Goal: Communication & Community: Answer question/provide support

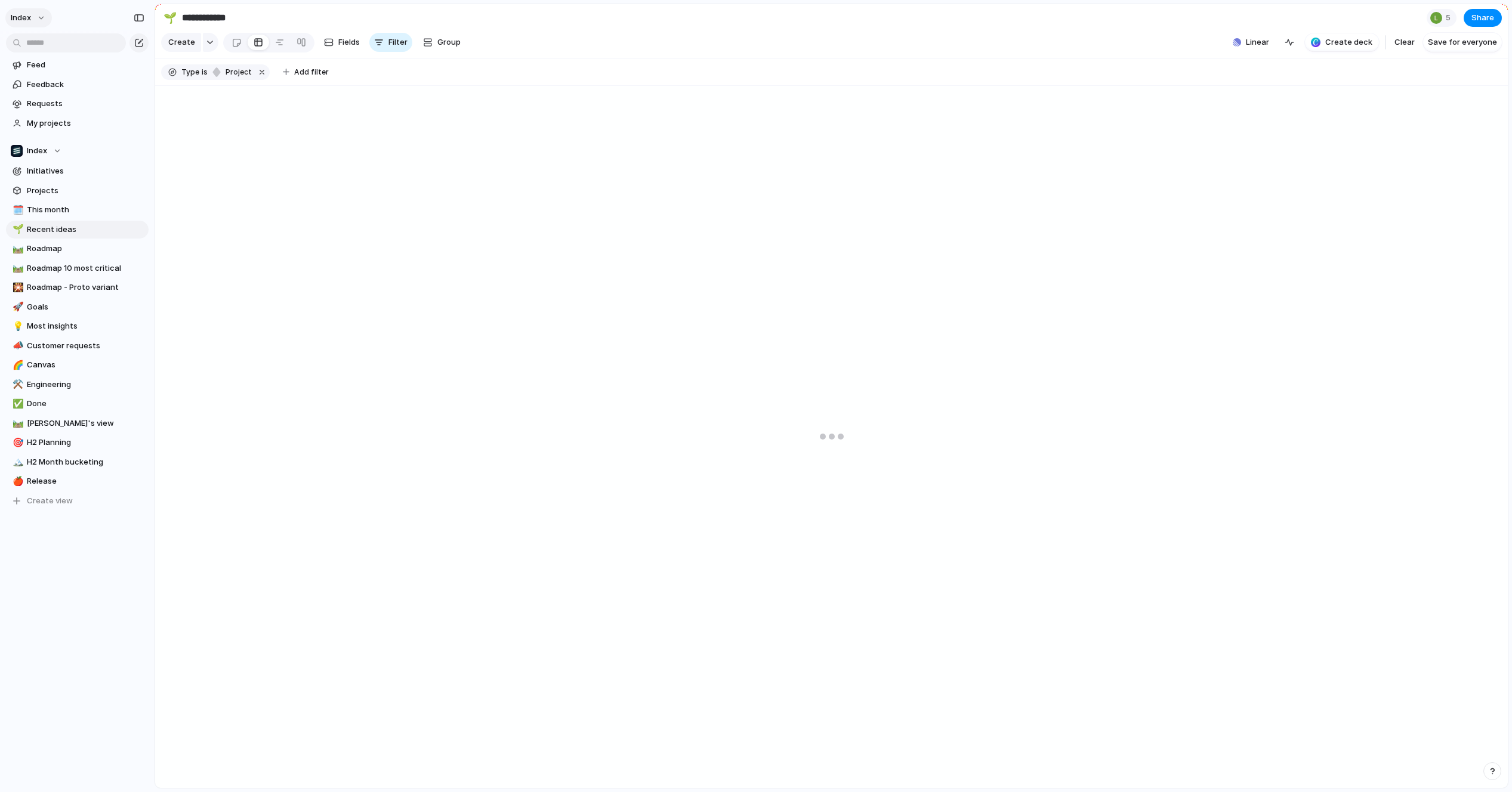
click at [37, 23] on button "Index" at bounding box center [28, 18] width 46 height 19
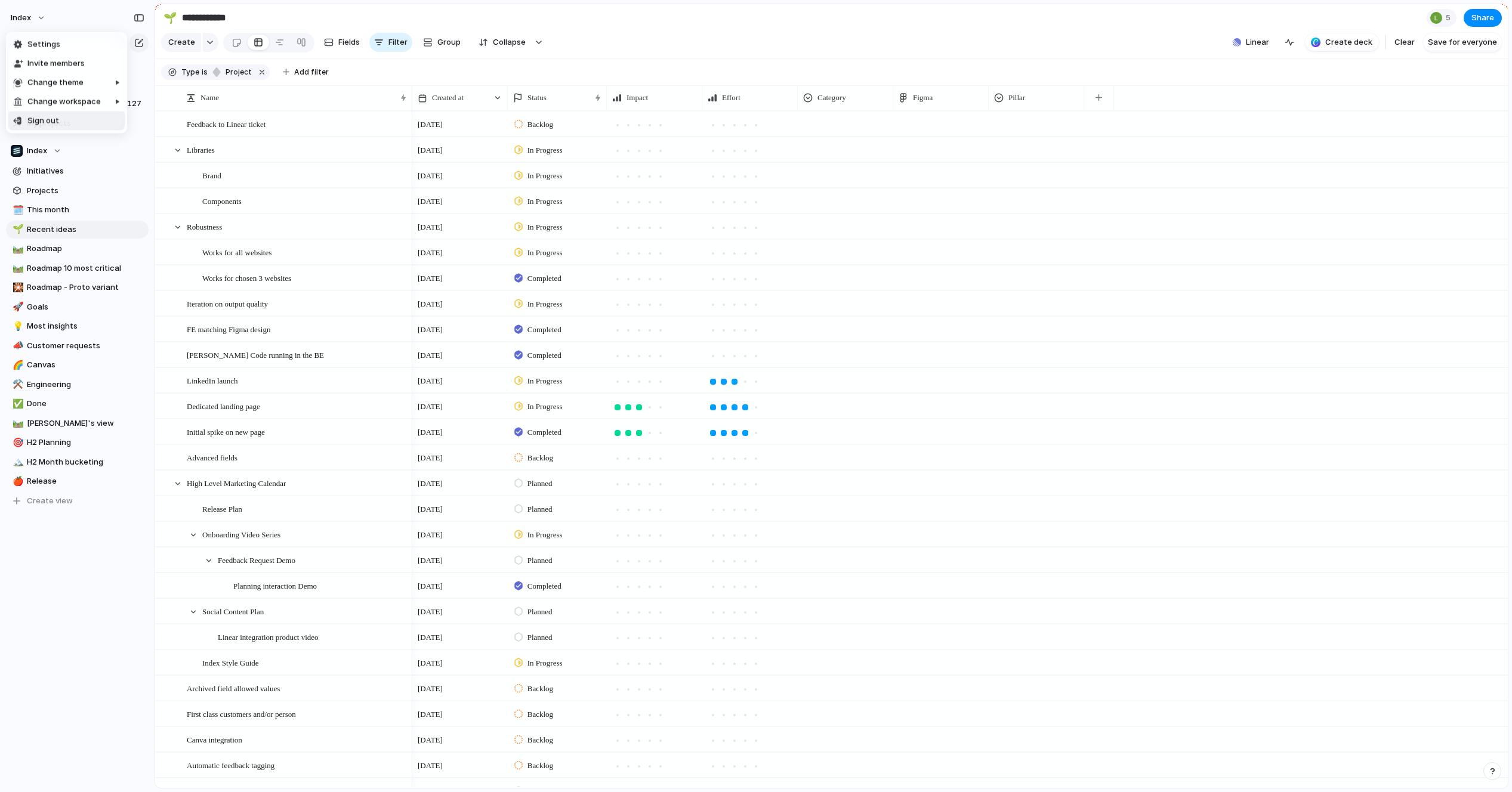
click at [45, 556] on div "Settings Invite members Change theme Change workspace Sign out" at bounding box center [756, 396] width 1512 height 792
click at [39, 6] on div "Index" at bounding box center [77, 15] width 155 height 31
click at [39, 13] on button "Index" at bounding box center [28, 18] width 46 height 19
click at [25, 15] on span "Index" at bounding box center [21, 18] width 20 height 12
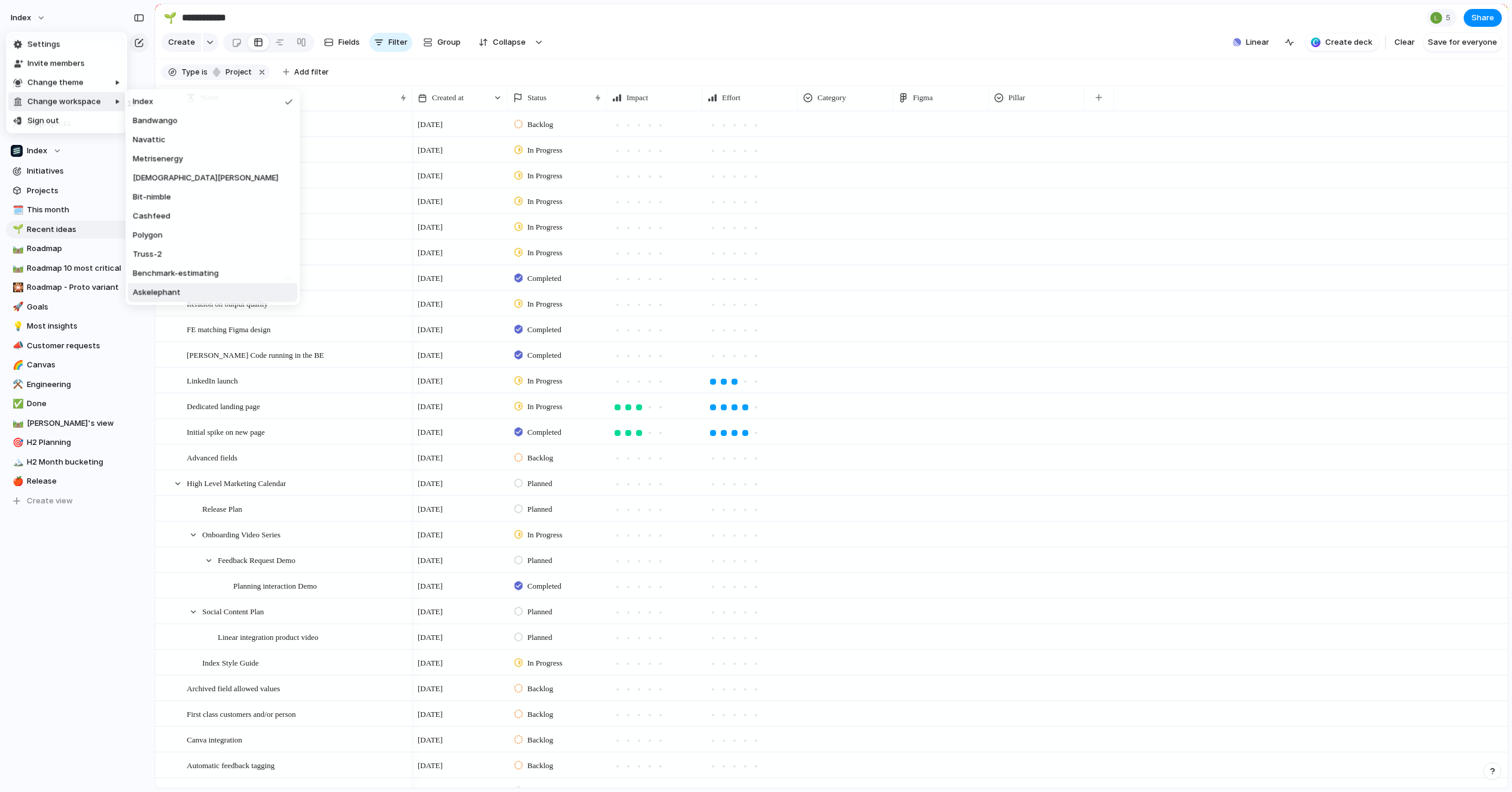
click at [163, 299] on li "Askelephant" at bounding box center [213, 293] width 170 height 19
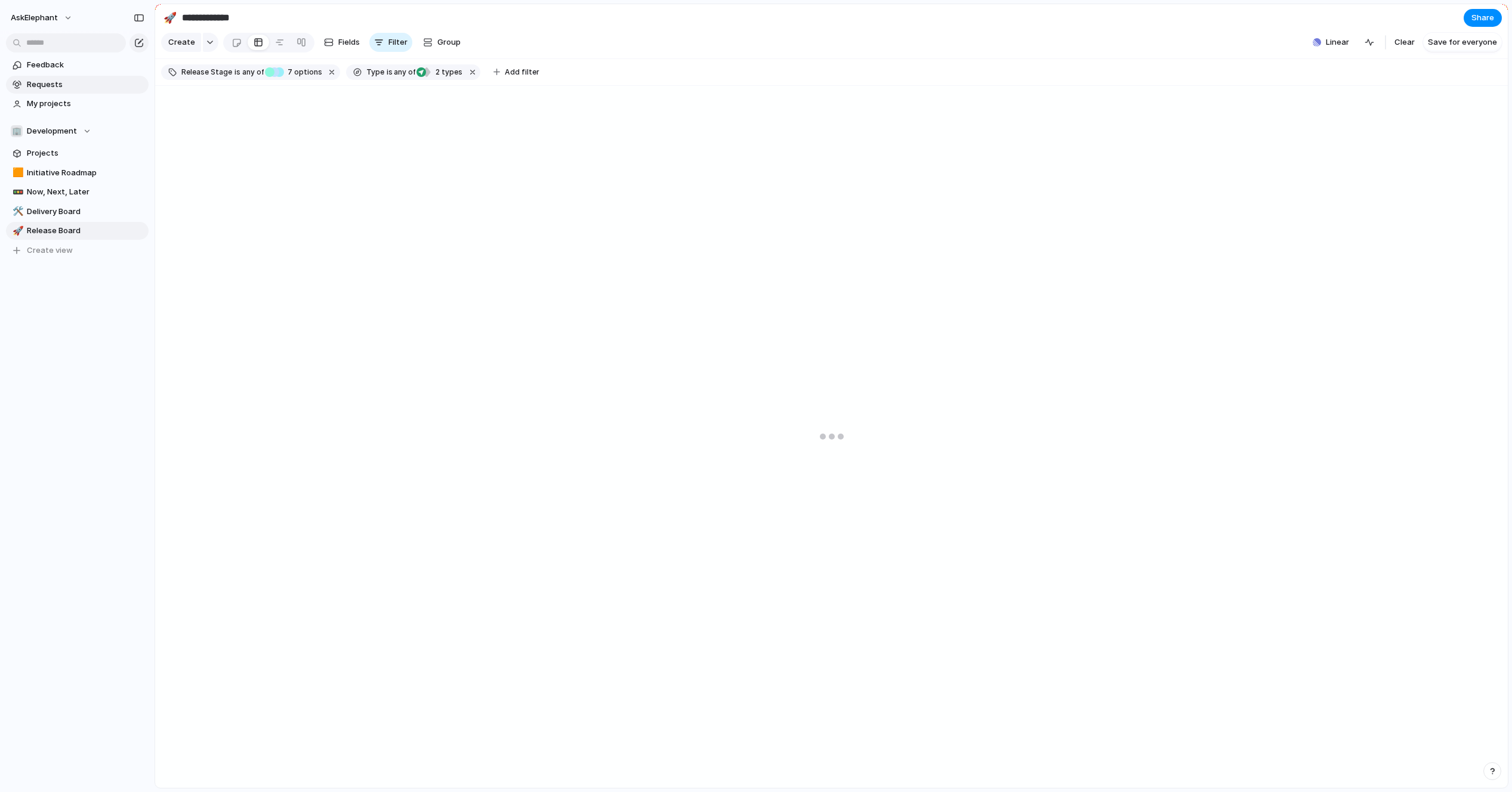
click at [40, 85] on span "Requests" at bounding box center [86, 84] width 117 height 12
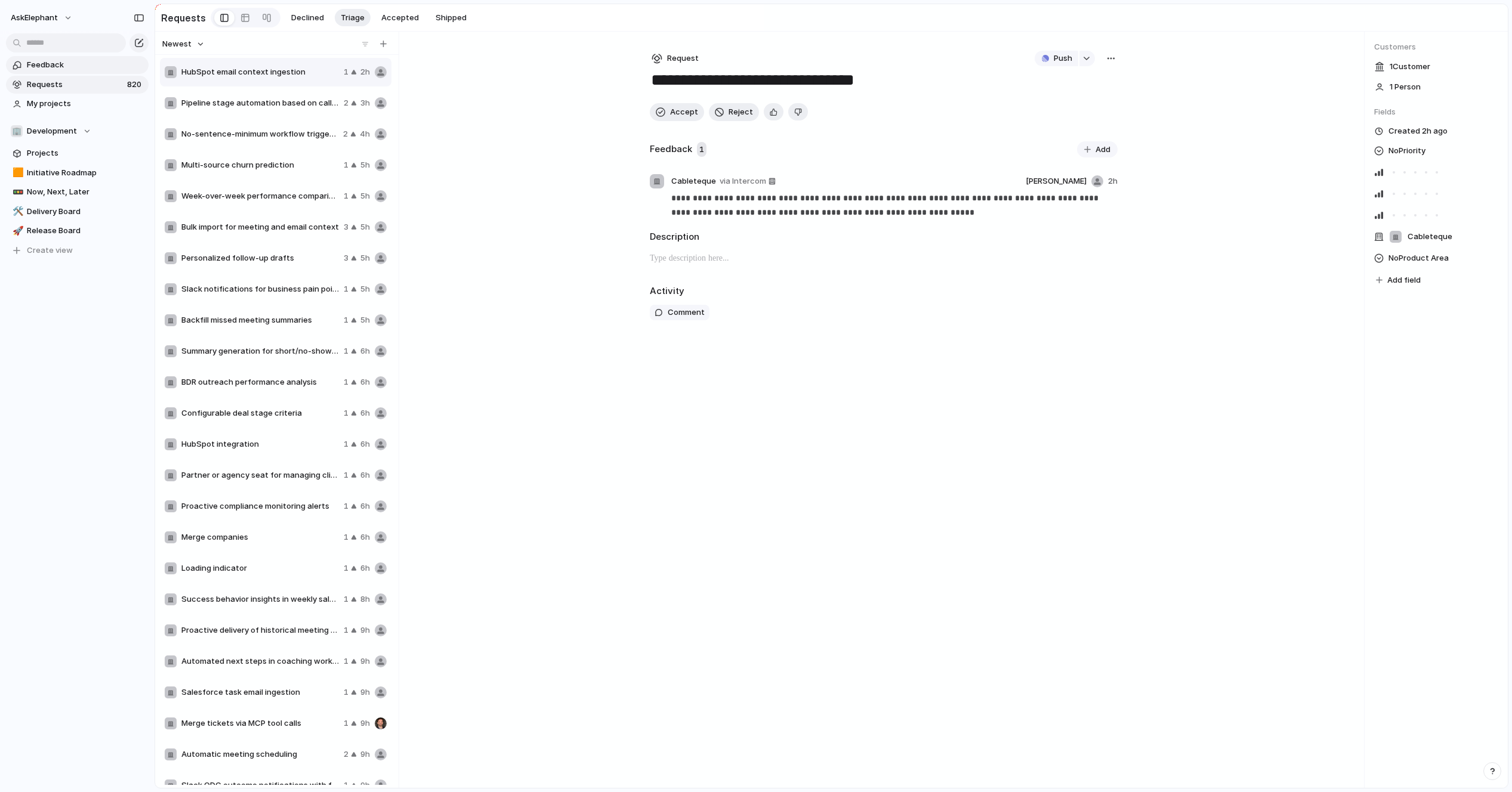
click at [39, 66] on span "Feedback" at bounding box center [86, 65] width 117 height 12
click at [53, 79] on span "Requests" at bounding box center [75, 84] width 97 height 12
click at [48, 68] on span "Feedback" at bounding box center [86, 65] width 117 height 12
click at [72, 62] on span "Feedback" at bounding box center [86, 65] width 117 height 12
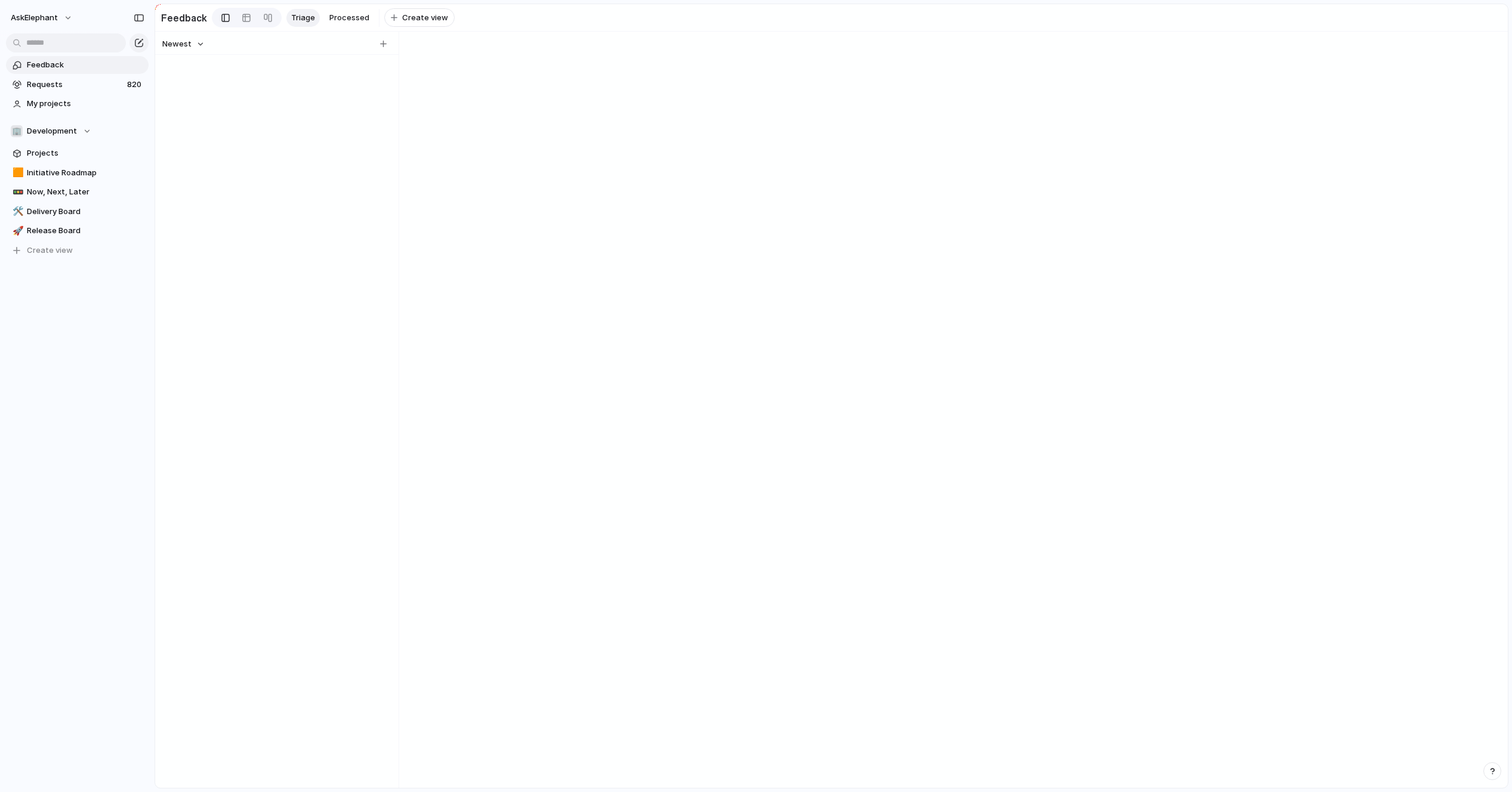
click at [72, 62] on span "Feedback" at bounding box center [86, 65] width 117 height 12
click at [65, 97] on link "My projects" at bounding box center [77, 104] width 143 height 18
click at [67, 185] on link "🚥 Now, Next, Later" at bounding box center [77, 192] width 143 height 18
click at [55, 155] on span "Projects" at bounding box center [86, 153] width 117 height 12
click at [52, 102] on span "My projects" at bounding box center [86, 104] width 117 height 12
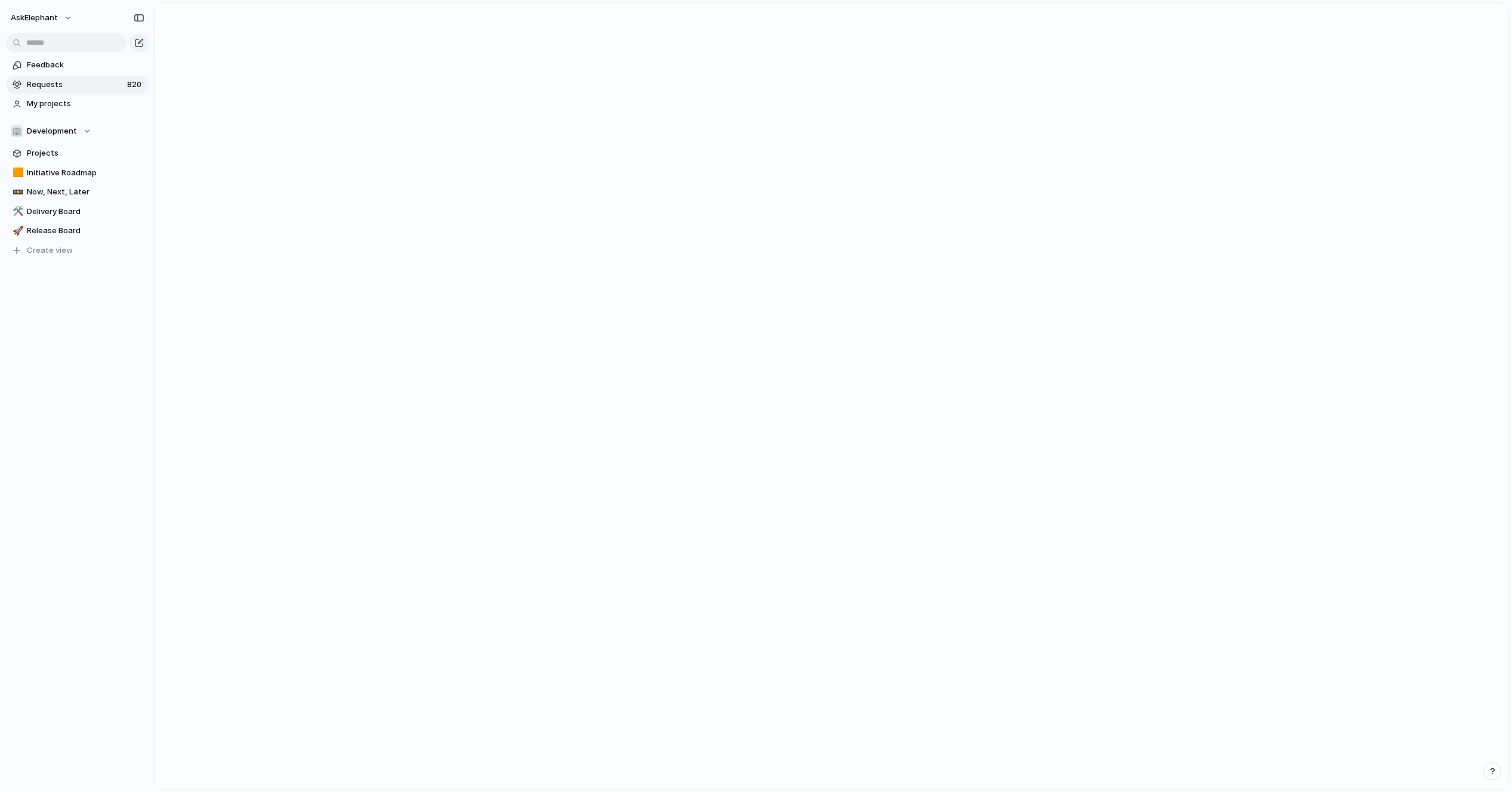
click at [52, 79] on span "Requests" at bounding box center [75, 84] width 97 height 12
click at [48, 61] on span "Feedback" at bounding box center [86, 65] width 117 height 12
click at [49, 81] on span "Requests" at bounding box center [75, 84] width 97 height 12
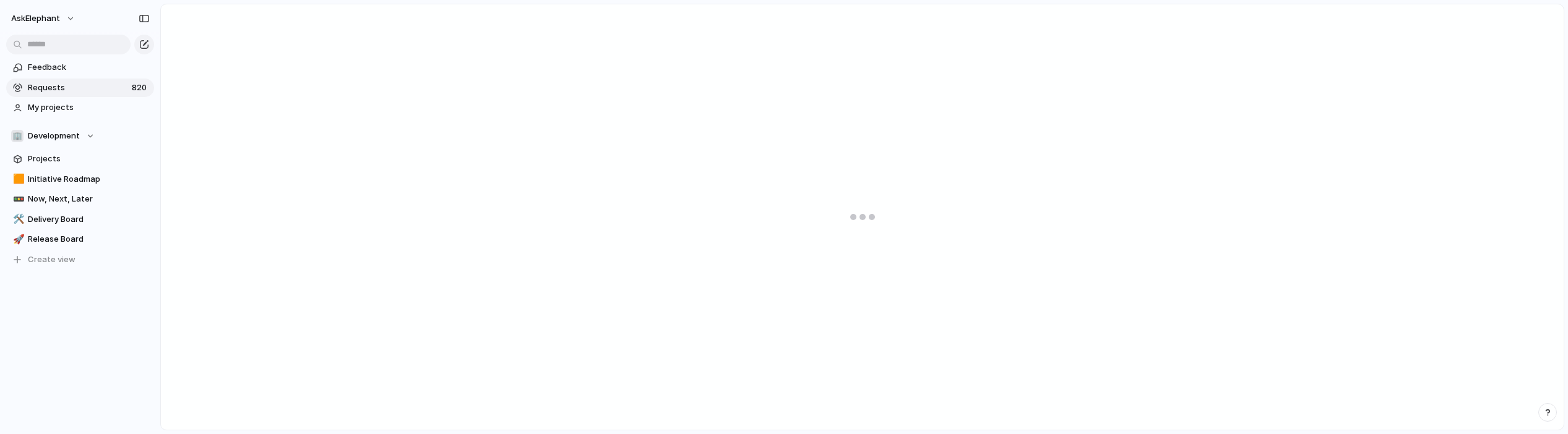
click at [34, 86] on span "Requests" at bounding box center [78, 88] width 100 height 13
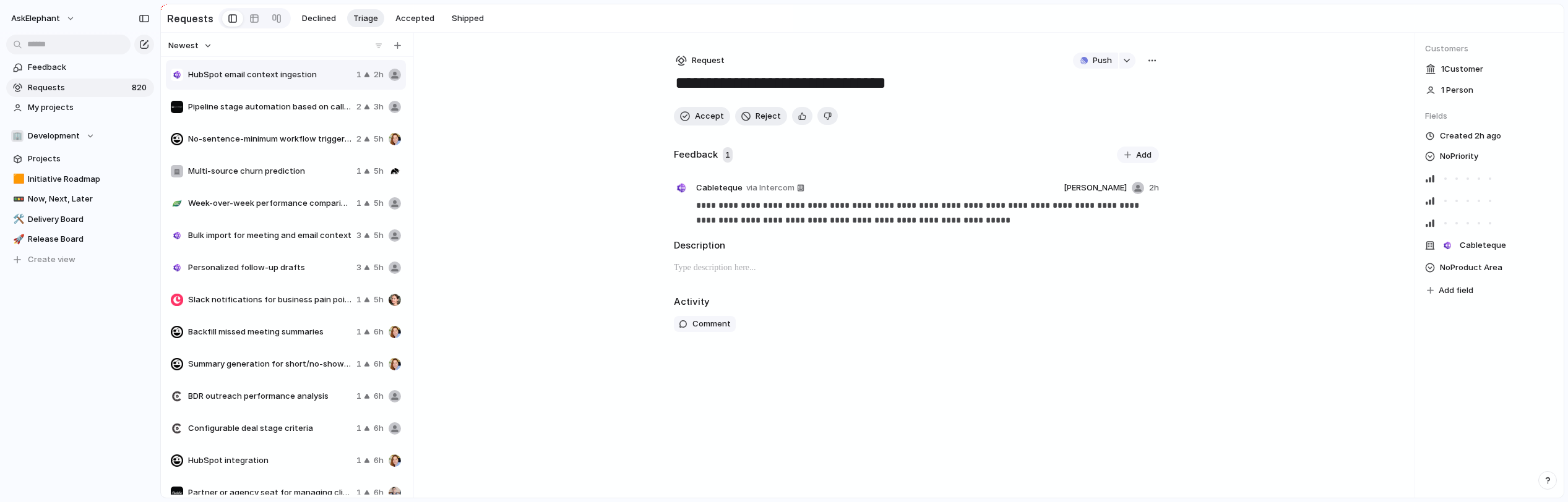
click at [227, 146] on div "No-sentence-minimum workflow trigger for no-show meetings 2 5h" at bounding box center [286, 139] width 240 height 29
click at [243, 172] on span "Multi-source churn prediction" at bounding box center [270, 171] width 163 height 13
click at [243, 199] on span "Week-over-week performance comparison in weekly analysis workflow" at bounding box center [270, 203] width 163 height 13
click at [249, 254] on div "Personalized follow-up drafts 3 5h" at bounding box center [286, 267] width 240 height 29
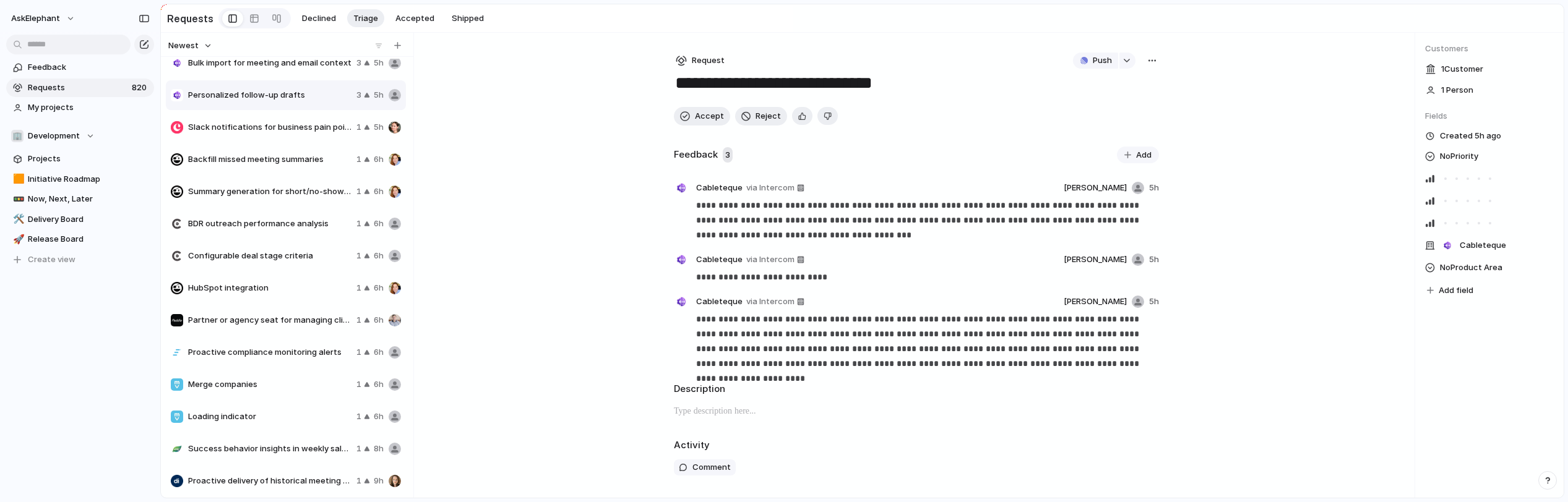
scroll to position [170, 0]
click at [267, 279] on div "HubSpot integration 1 6h" at bounding box center [286, 290] width 240 height 29
type textarea "**********"
